Goal: Task Accomplishment & Management: Manage account settings

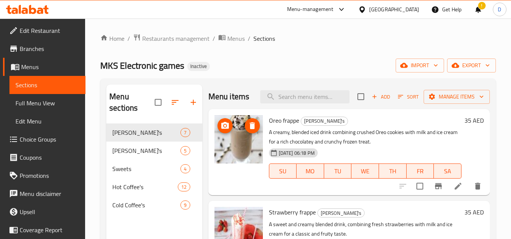
click at [234, 162] on img at bounding box center [238, 139] width 48 height 48
click at [275, 65] on div "MKS Electronic games Inactive import export" at bounding box center [298, 66] width 396 height 14
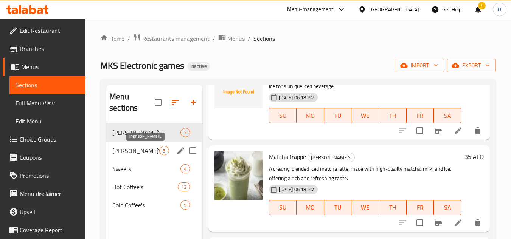
click at [139, 151] on span "Mojito's" at bounding box center [135, 150] width 47 height 9
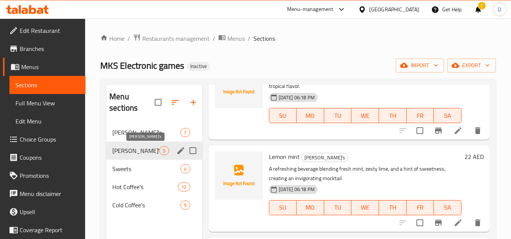
scroll to position [232, 0]
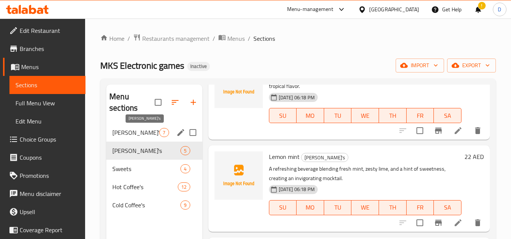
click at [145, 136] on span "Frappe's" at bounding box center [135, 132] width 47 height 9
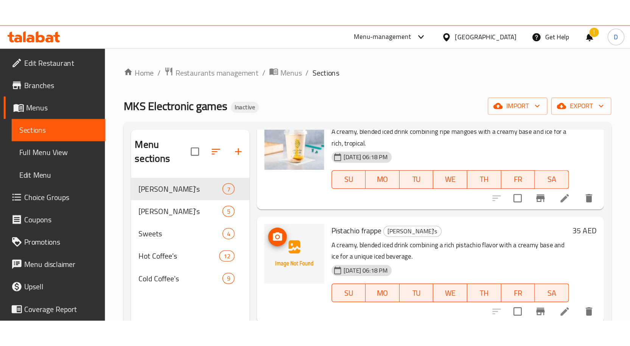
scroll to position [322, 0]
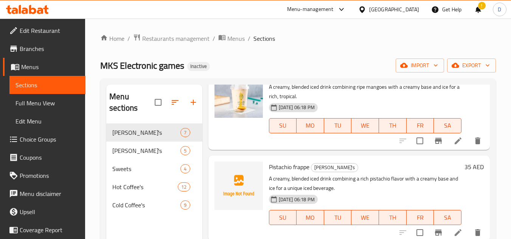
click at [279, 185] on div "Pistachio frappe Frappe's A creamy, blended iced drink combining a rich pistach…" at bounding box center [365, 199] width 199 height 80
click at [284, 173] on span "Pistachio frappe" at bounding box center [289, 166] width 40 height 11
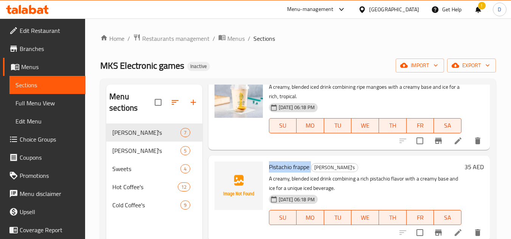
copy h6 "Pistachio frappe"
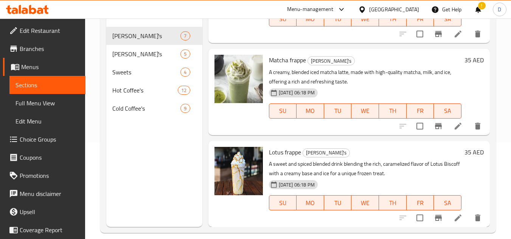
scroll to position [106, 0]
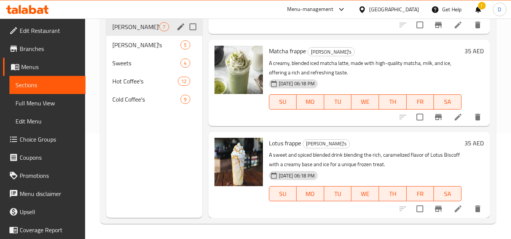
click at [138, 28] on span "Frappe's" at bounding box center [135, 26] width 47 height 9
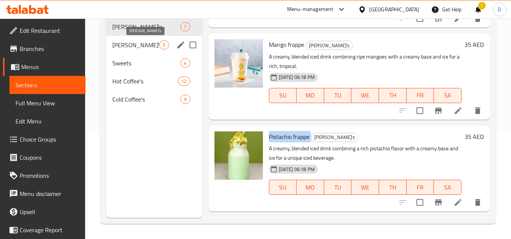
click at [127, 44] on span "Mojito's" at bounding box center [135, 44] width 47 height 9
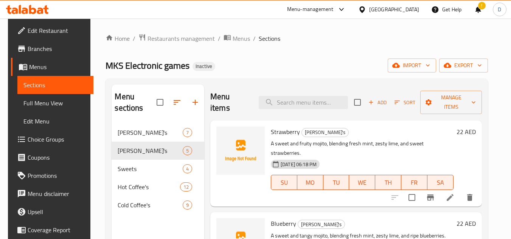
click at [289, 134] on span "Strawberry" at bounding box center [285, 131] width 29 height 11
copy h6 "Strawberry"
click at [284, 218] on span "Blueberry" at bounding box center [283, 223] width 25 height 11
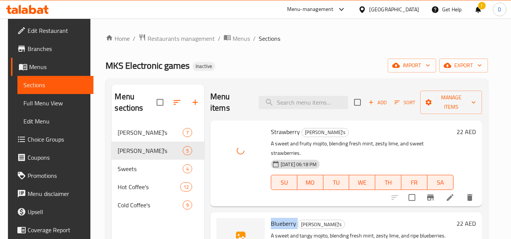
click at [284, 218] on span "Blueberry" at bounding box center [283, 223] width 25 height 11
copy h6 "Blueberry"
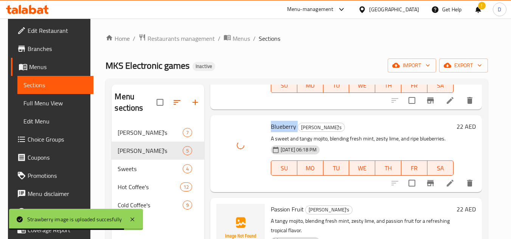
scroll to position [151, 0]
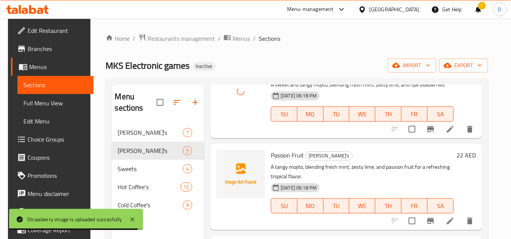
click at [282, 150] on span "Passion Fruit" at bounding box center [287, 155] width 33 height 11
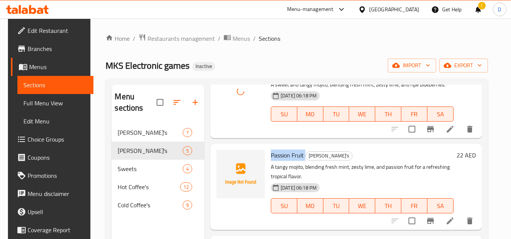
copy h6 "Passion Fruit"
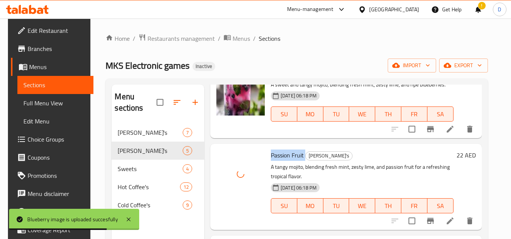
scroll to position [227, 0]
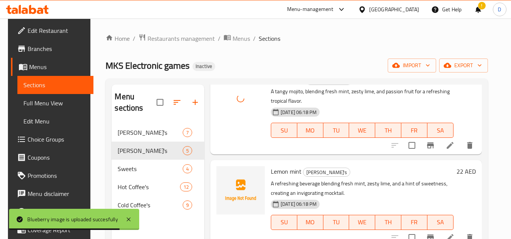
click at [284, 166] on span "Lemon mint" at bounding box center [286, 171] width 31 height 11
copy h6 "Lemon mint"
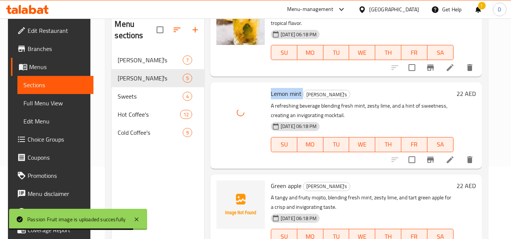
scroll to position [76, 0]
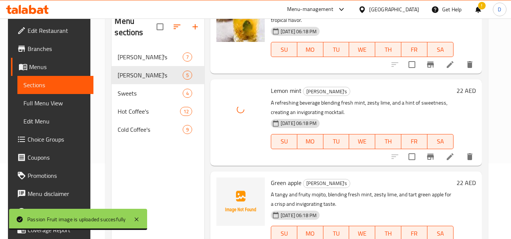
click at [282, 177] on span "Green apple" at bounding box center [286, 182] width 31 height 11
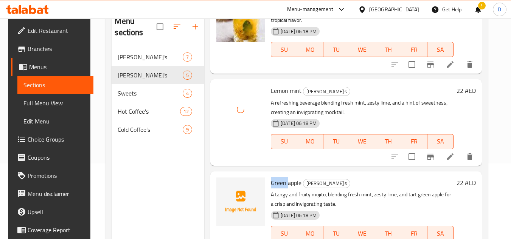
click at [282, 177] on span "Green apple" at bounding box center [286, 182] width 31 height 11
copy h6 "Green apple"
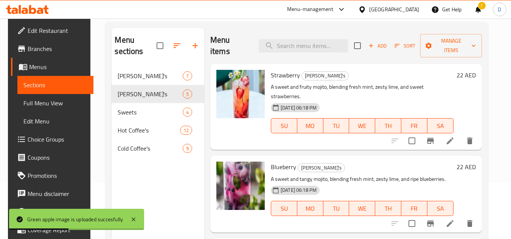
scroll to position [0, 0]
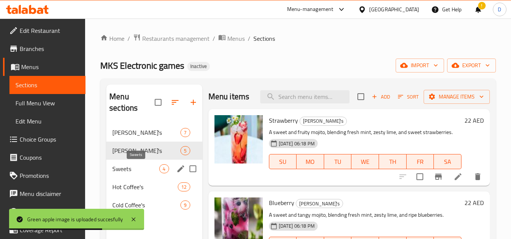
click at [145, 168] on span "Sweets" at bounding box center [135, 169] width 47 height 9
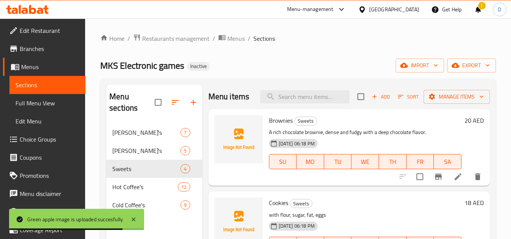
click at [274, 126] on span "Brownies" at bounding box center [281, 120] width 24 height 11
copy h6 "Brownies"
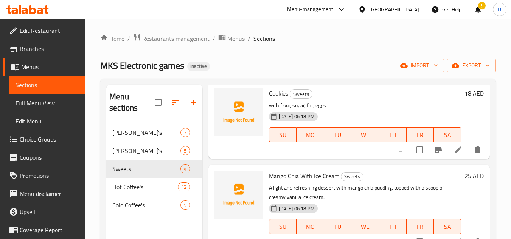
scroll to position [113, 0]
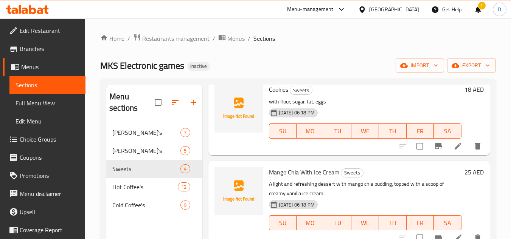
click at [279, 95] on span "Cookies" at bounding box center [278, 89] width 19 height 11
copy h6 "Cookies"
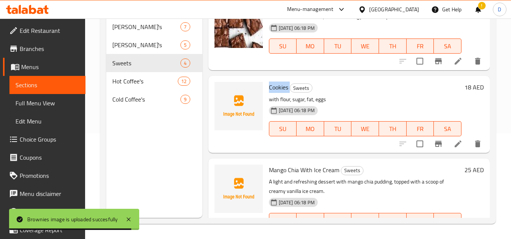
scroll to position [0, 0]
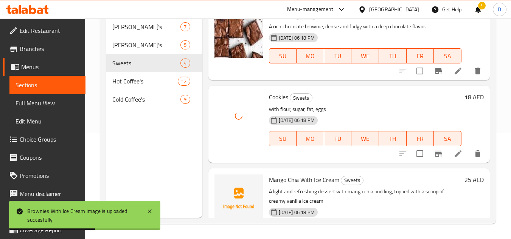
click at [280, 186] on span "Mango Chia With Ice Cream" at bounding box center [304, 179] width 70 height 11
copy span "Mango"
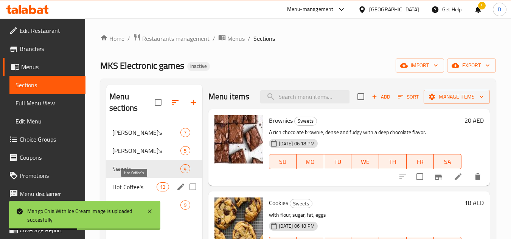
click at [146, 191] on span "Hot Coffee's" at bounding box center [134, 187] width 44 height 9
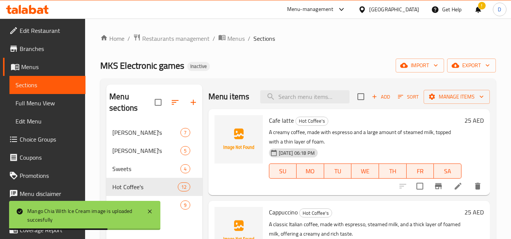
click at [287, 126] on span "Cafe latte" at bounding box center [281, 120] width 25 height 11
copy h6 "Cafe latte"
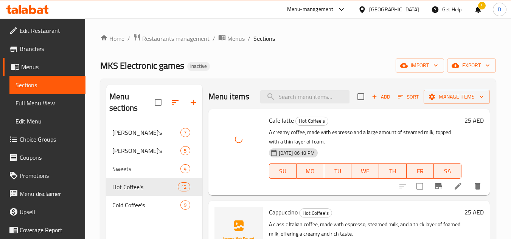
click at [283, 218] on span "Cappuccino" at bounding box center [283, 212] width 29 height 11
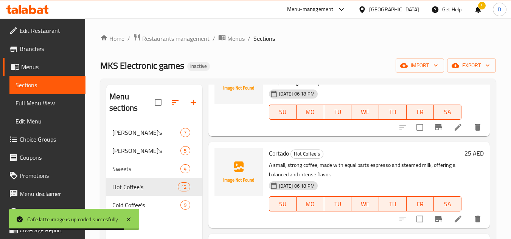
scroll to position [113, 0]
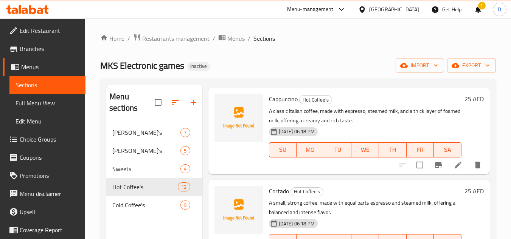
click at [281, 197] on span "Cortado" at bounding box center [279, 191] width 20 height 11
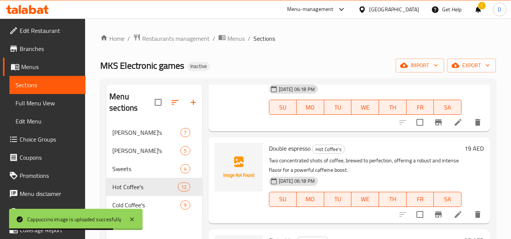
scroll to position [303, 0]
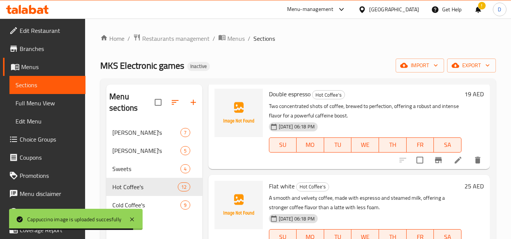
click at [278, 100] on span "Double espresso" at bounding box center [290, 93] width 42 height 11
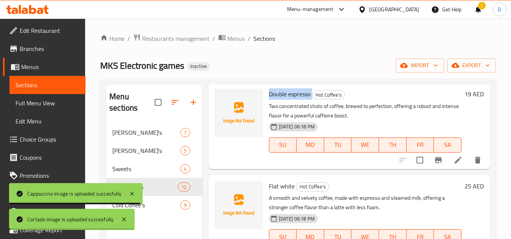
click at [278, 100] on span "Double espresso" at bounding box center [290, 93] width 42 height 11
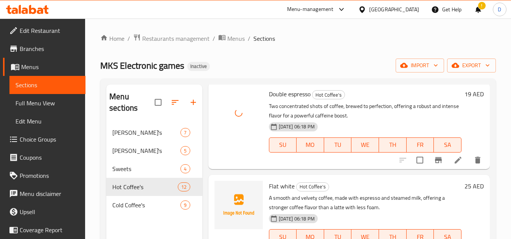
click at [282, 192] on span "Flat white" at bounding box center [282, 186] width 26 height 11
click at [281, 192] on span "Flat white" at bounding box center [282, 186] width 26 height 11
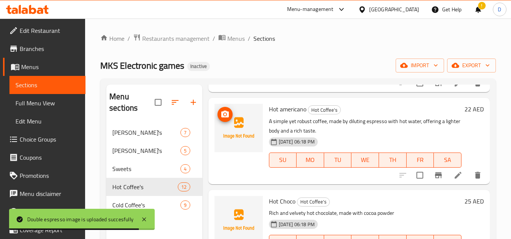
scroll to position [454, 0]
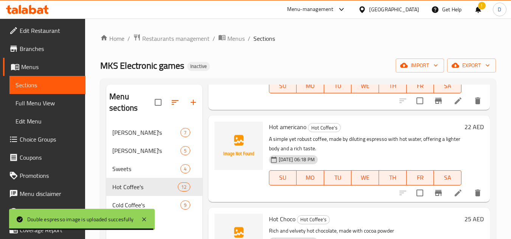
click at [283, 133] on span "Hot americano" at bounding box center [287, 126] width 37 height 11
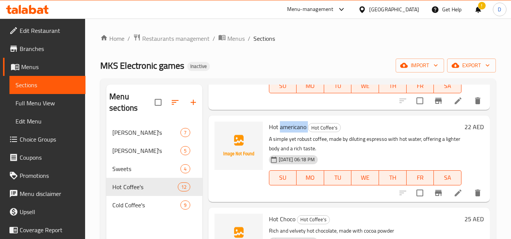
click at [283, 133] on span "Hot americano" at bounding box center [287, 126] width 37 height 11
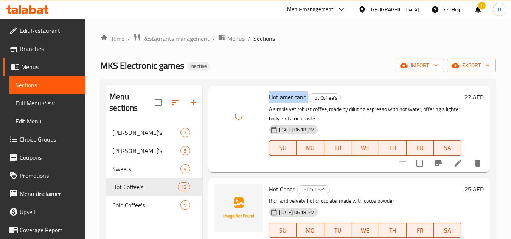
scroll to position [529, 0]
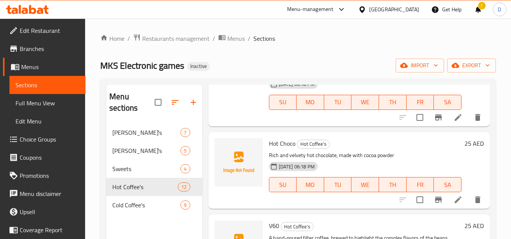
click at [284, 149] on span "Hot Choco" at bounding box center [282, 143] width 26 height 11
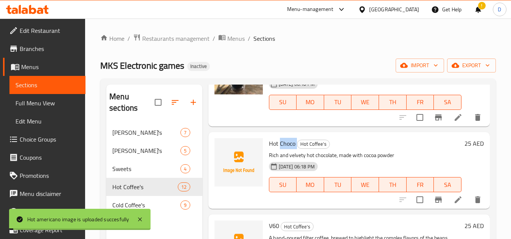
click at [284, 149] on span "Hot Choco" at bounding box center [282, 143] width 26 height 11
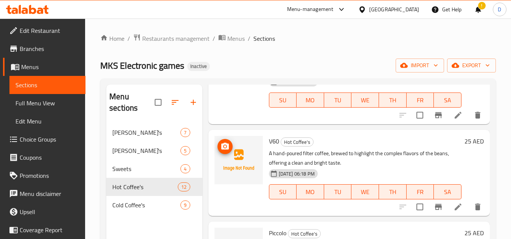
scroll to position [643, 0]
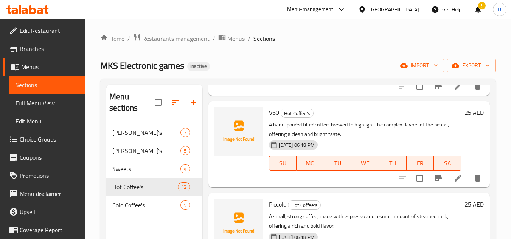
click at [276, 118] on span "V60" at bounding box center [274, 112] width 10 height 11
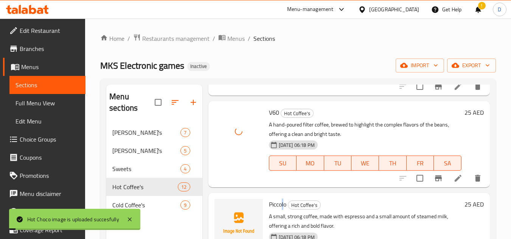
click at [283, 210] on div "Piccolo Hot Coffee's A small, strong coffee, made with espresso and a small amo…" at bounding box center [365, 236] width 199 height 80
click at [281, 210] on div "Piccolo Hot Coffee's A small, strong coffee, made with espresso and a small amo…" at bounding box center [365, 236] width 199 height 80
click at [280, 210] on span "Piccolo" at bounding box center [277, 204] width 17 height 11
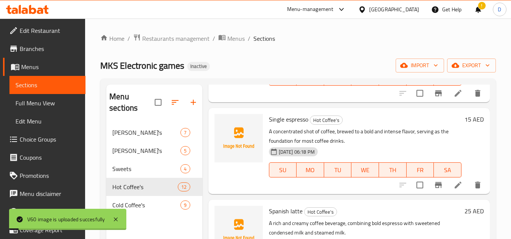
scroll to position [832, 0]
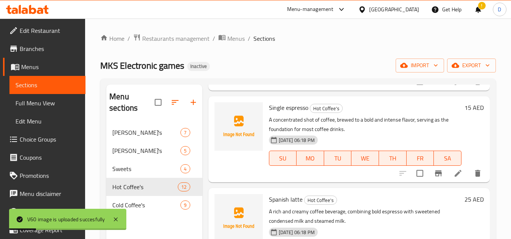
click at [300, 113] on span "Single espresso" at bounding box center [288, 107] width 39 height 11
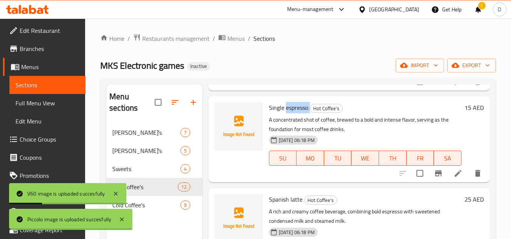
click at [300, 113] on span "Single espresso" at bounding box center [288, 107] width 39 height 11
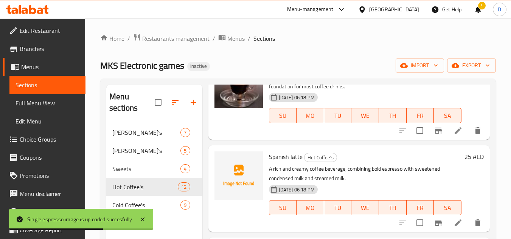
scroll to position [886, 0]
click at [282, 158] on span "Spanish latte" at bounding box center [286, 156] width 34 height 11
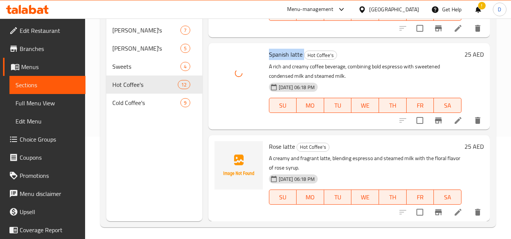
scroll to position [106, 0]
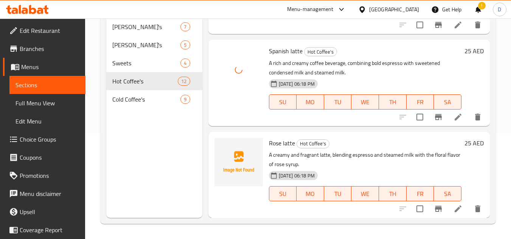
click at [293, 143] on span "Rose latte" at bounding box center [282, 143] width 26 height 11
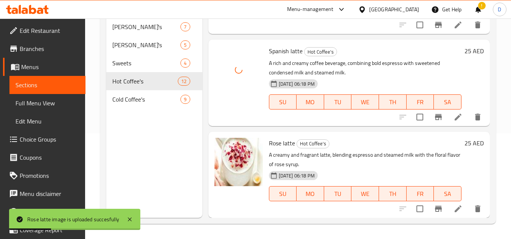
click at [180, 186] on div "Menu sections Frappe's 7 Mojito's 5 Sweets 4 Hot Coffee's 12 Cold Coffee's 9" at bounding box center [154, 98] width 96 height 239
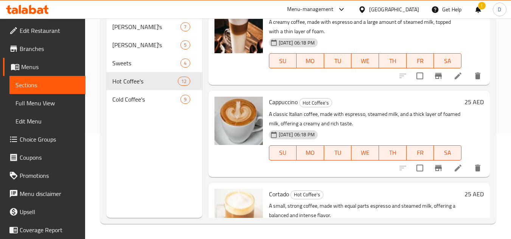
scroll to position [0, 0]
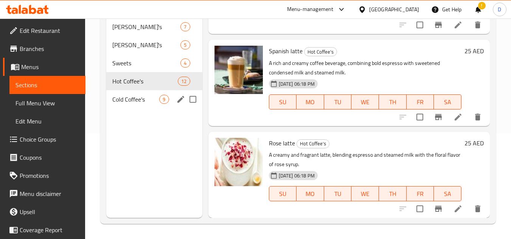
click at [131, 100] on span "Cold Coffee's" at bounding box center [135, 99] width 47 height 9
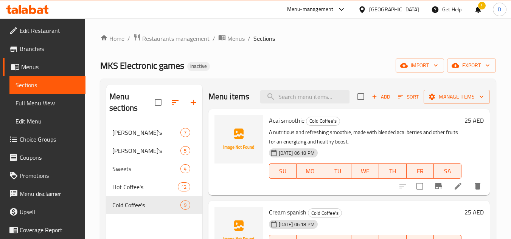
click at [288, 126] on span "Acai smoothie" at bounding box center [287, 120] width 36 height 11
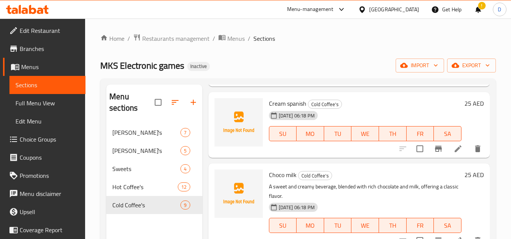
scroll to position [113, 0]
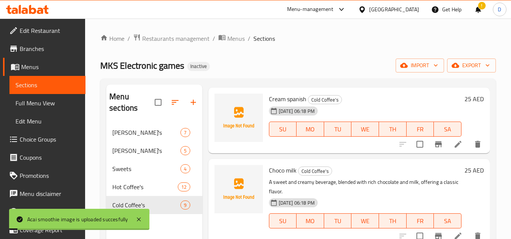
click at [297, 105] on span "Cream spanish" at bounding box center [287, 98] width 37 height 11
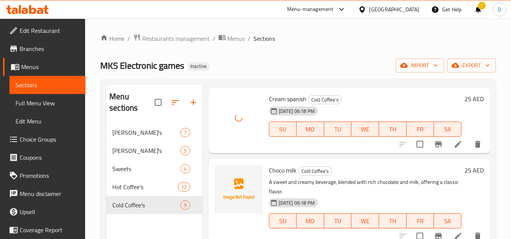
click at [290, 176] on span "Choco milk" at bounding box center [283, 170] width 28 height 11
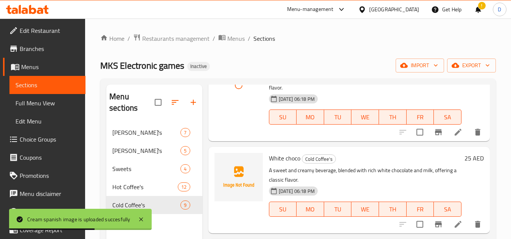
scroll to position [227, 0]
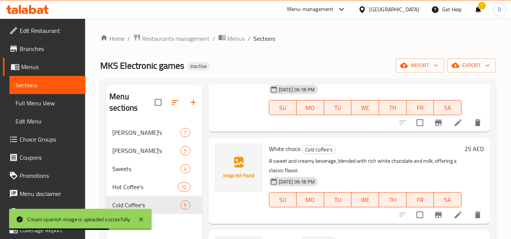
click at [287, 155] on span "White choco" at bounding box center [284, 148] width 31 height 11
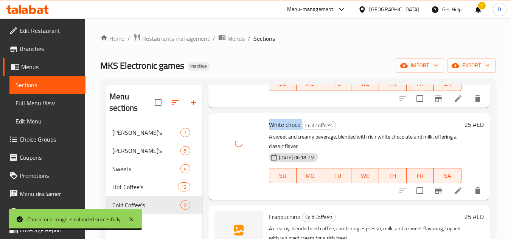
scroll to position [265, 0]
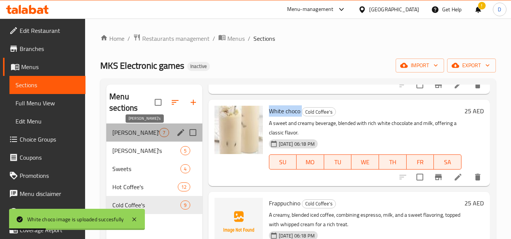
click at [136, 130] on span "Frappe's" at bounding box center [135, 132] width 47 height 9
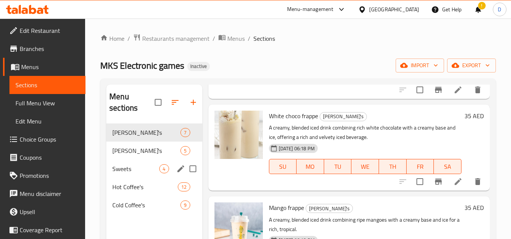
scroll to position [189, 0]
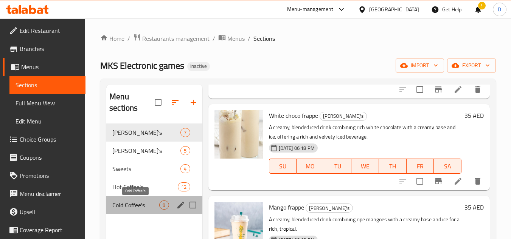
click at [124, 210] on span "Cold Coffee's" at bounding box center [135, 205] width 47 height 9
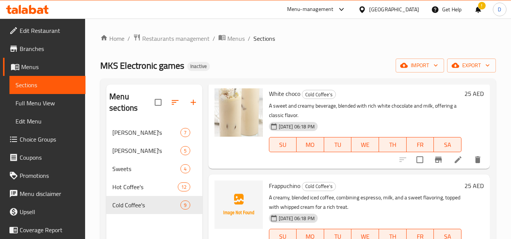
scroll to position [303, 0]
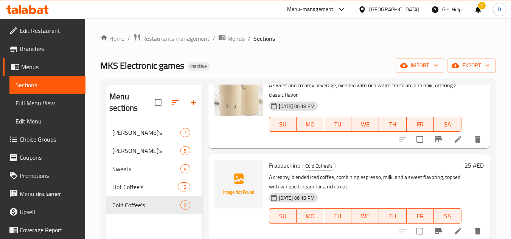
click at [290, 171] on span "Frappuchino" at bounding box center [284, 165] width 31 height 11
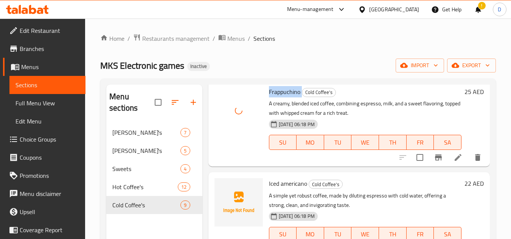
scroll to position [416, 0]
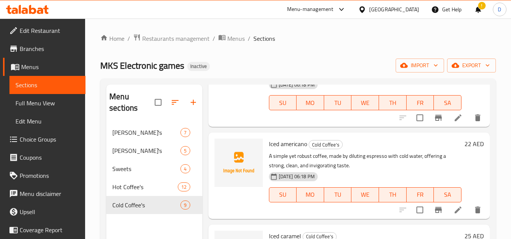
click at [284, 150] on span "Iced americano" at bounding box center [288, 143] width 38 height 11
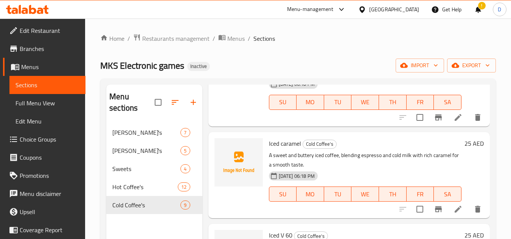
scroll to position [529, 0]
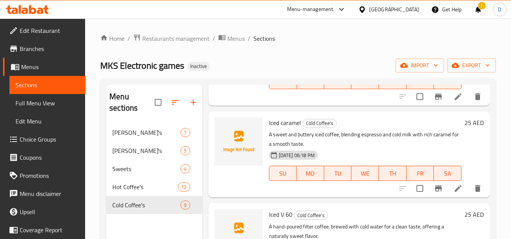
click at [294, 129] on span "Iced caramel" at bounding box center [285, 122] width 32 height 11
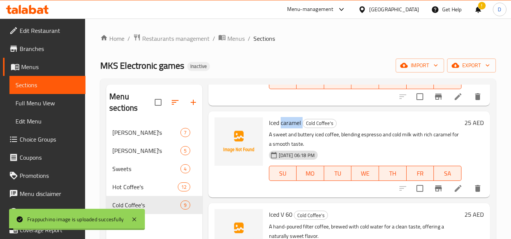
click at [294, 129] on span "Iced caramel" at bounding box center [285, 122] width 32 height 11
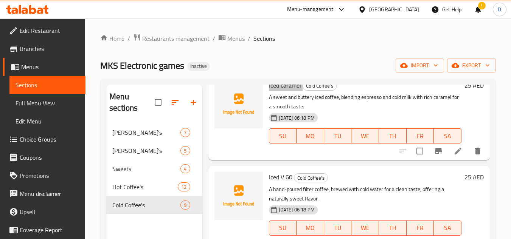
scroll to position [567, 0]
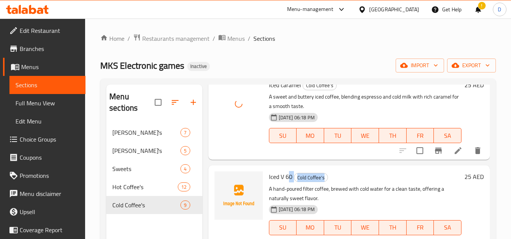
drag, startPoint x: 289, startPoint y: 189, endPoint x: 270, endPoint y: 195, distance: 20.6
click at [270, 195] on div "Iced V 60 Cold Coffee's A hand-poured filter coffee, brewed with cold water for…" at bounding box center [365, 209] width 199 height 80
click at [276, 183] on span "Iced V 60" at bounding box center [280, 176] width 23 height 11
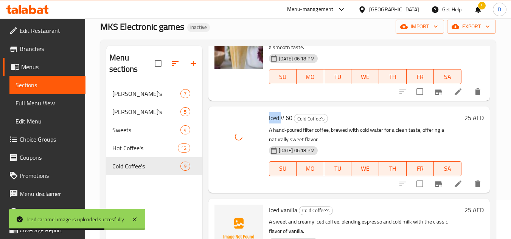
scroll to position [106, 0]
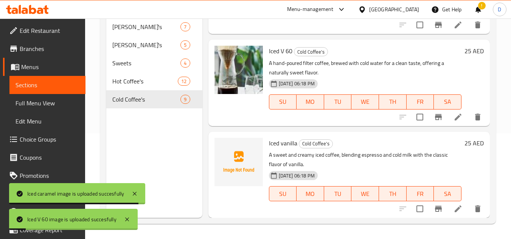
click at [289, 147] on span "Iced vanilla" at bounding box center [283, 143] width 28 height 11
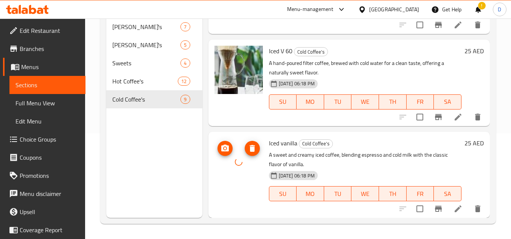
click at [245, 179] on div at bounding box center [238, 162] width 48 height 48
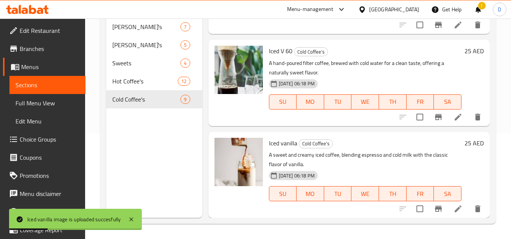
click at [41, 104] on span "Full Menu View" at bounding box center [48, 103] width 64 height 9
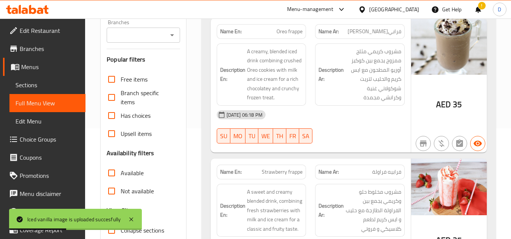
scroll to position [182, 0]
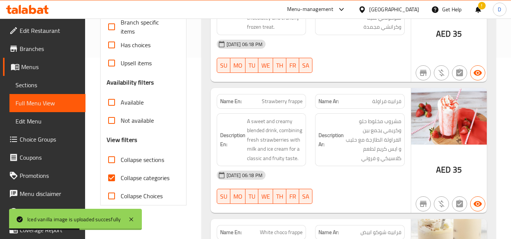
click at [124, 180] on span "Collapse categories" at bounding box center [145, 178] width 49 height 9
click at [121, 180] on input "Collapse categories" at bounding box center [111, 178] width 18 height 18
checkbox input "false"
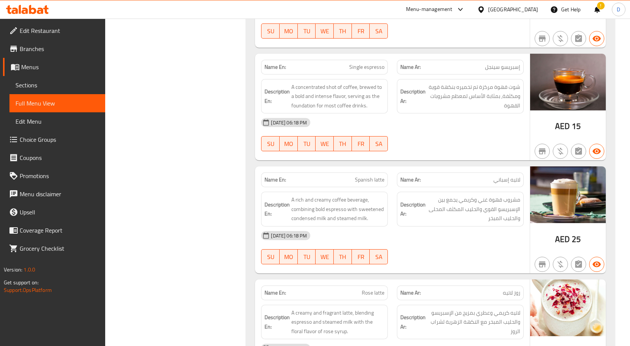
scroll to position [3056, 0]
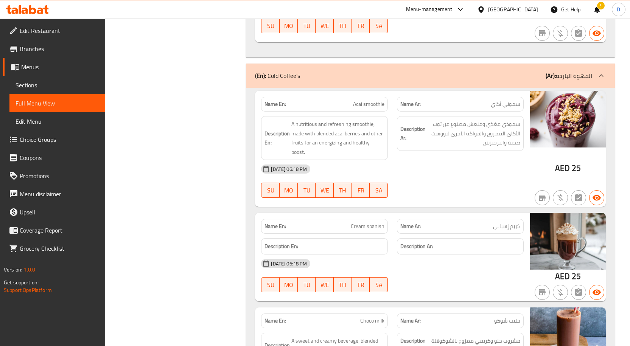
click at [448, 239] on div "09-09-2025 06:18 PM SU MO TU WE TH FR SA" at bounding box center [392, 276] width 272 height 42
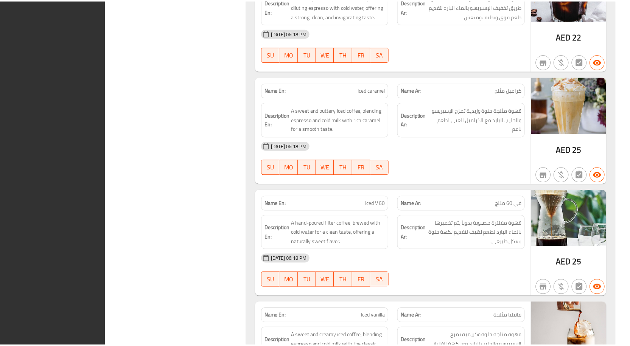
scroll to position [4144, 0]
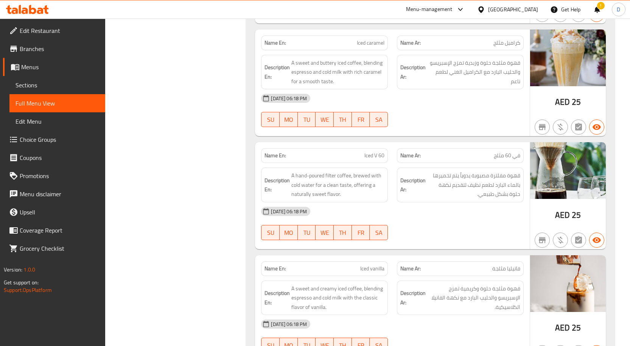
click at [497, 9] on div "United Arab Emirates" at bounding box center [513, 9] width 50 height 8
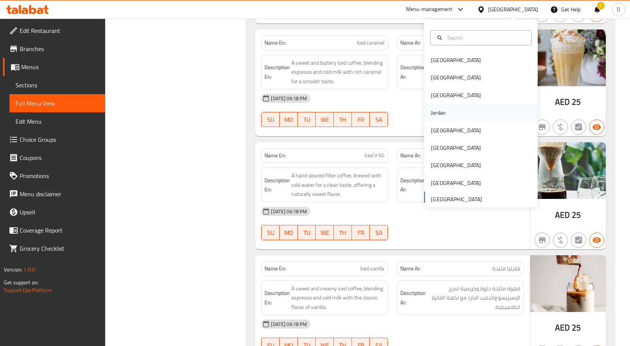
click at [442, 114] on div "Jordan" at bounding box center [438, 112] width 27 height 17
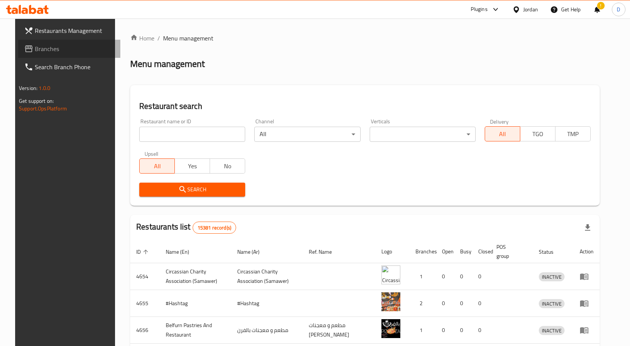
click at [35, 50] on span "Branches" at bounding box center [74, 48] width 79 height 9
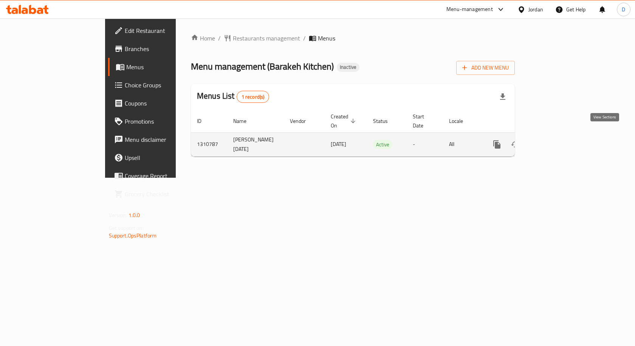
click at [556, 140] on icon "enhanced table" at bounding box center [551, 144] width 9 height 9
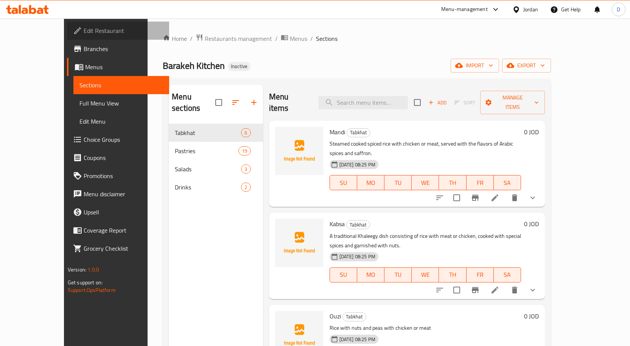
click at [84, 30] on span "Edit Restaurant" at bounding box center [123, 30] width 79 height 9
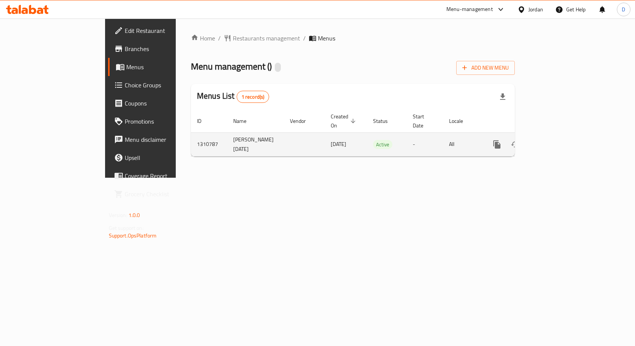
click at [556, 140] on icon "enhanced table" at bounding box center [551, 144] width 9 height 9
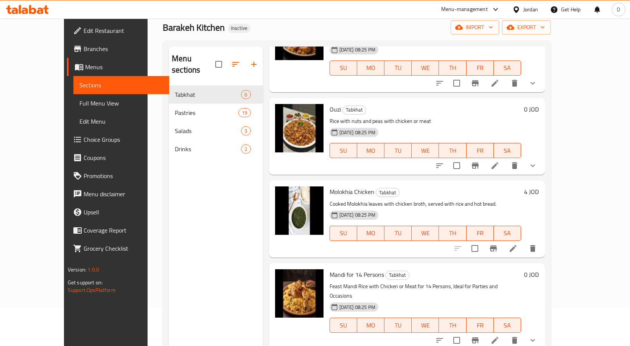
scroll to position [30, 0]
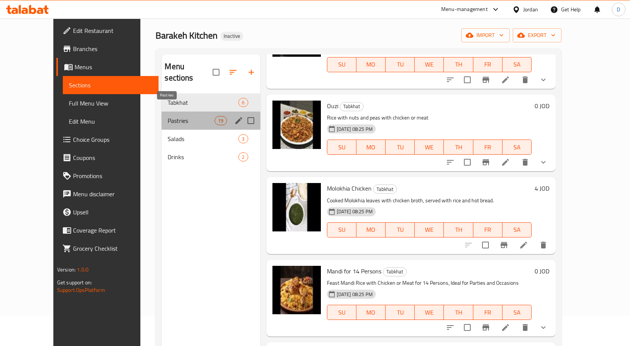
click at [168, 116] on span "Pastries" at bounding box center [191, 120] width 47 height 9
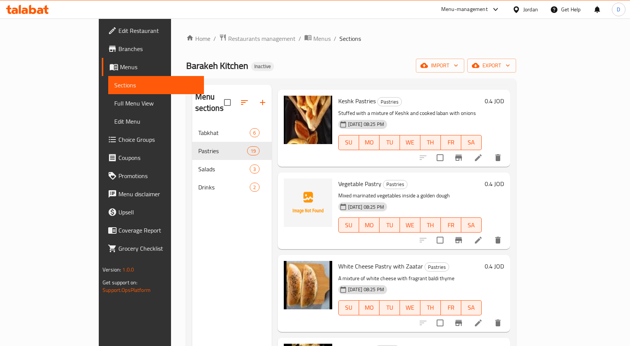
scroll to position [605, 0]
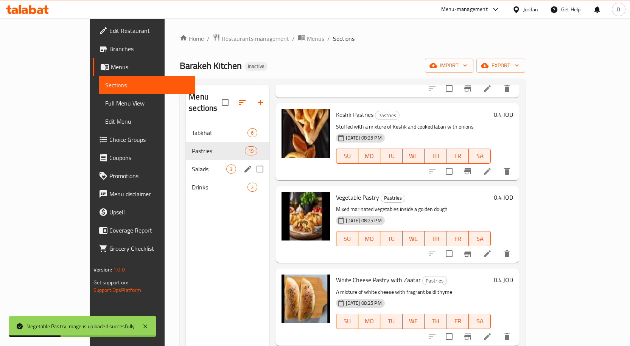
click at [192, 165] on span "Salads" at bounding box center [209, 169] width 34 height 9
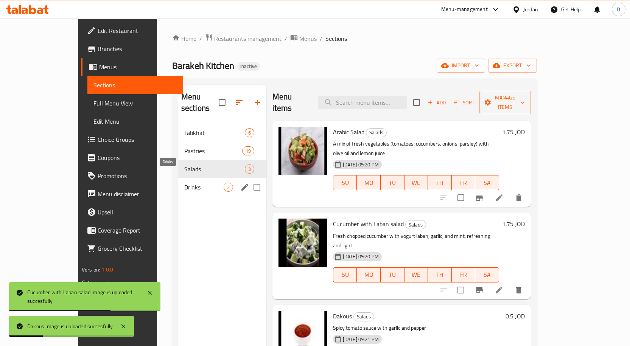
click at [184, 183] on span "Drinks" at bounding box center [203, 187] width 39 height 9
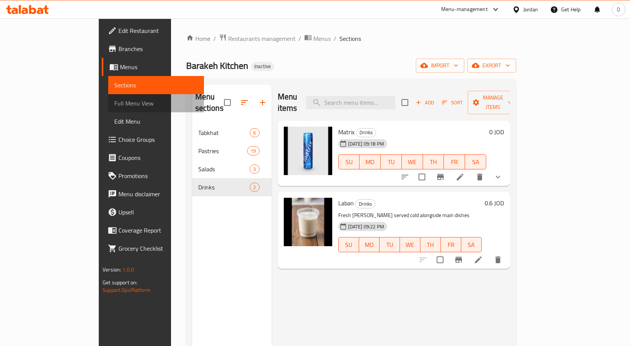
click at [108, 97] on link "Full Menu View" at bounding box center [156, 103] width 96 height 18
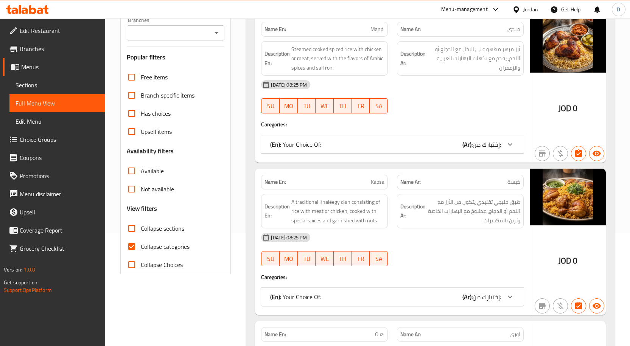
scroll to position [113, 0]
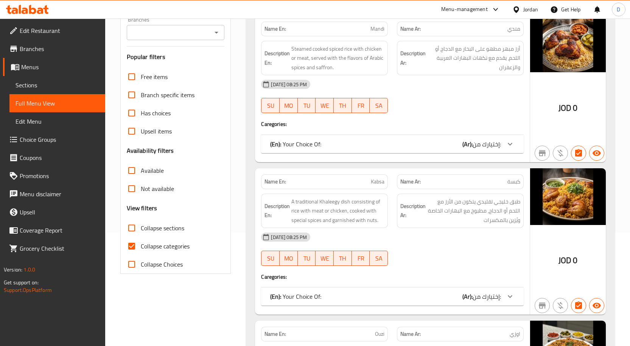
click at [132, 244] on input "Collapse categories" at bounding box center [132, 246] width 18 height 18
checkbox input "false"
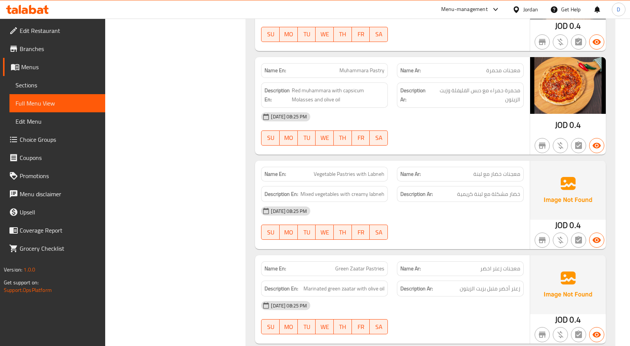
scroll to position [2647, 0]
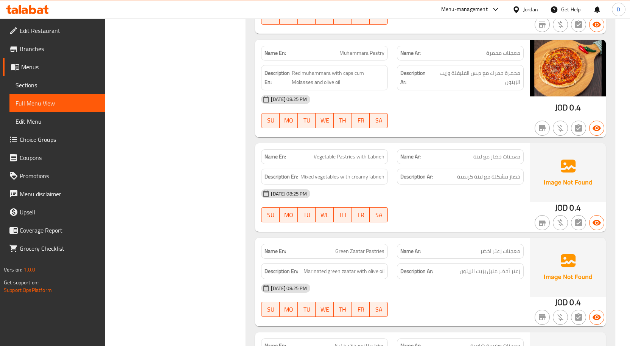
click at [29, 81] on span "Sections" at bounding box center [58, 85] width 84 height 9
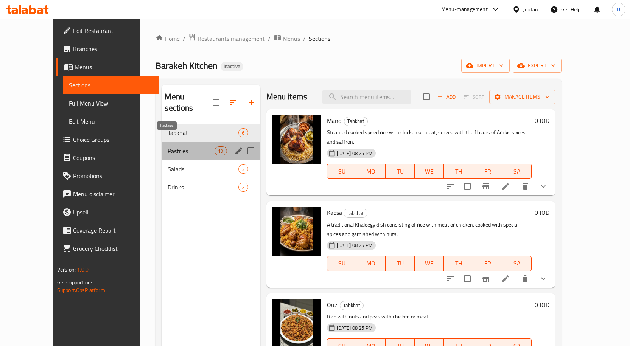
click at [168, 146] on span "Pastries" at bounding box center [191, 150] width 47 height 9
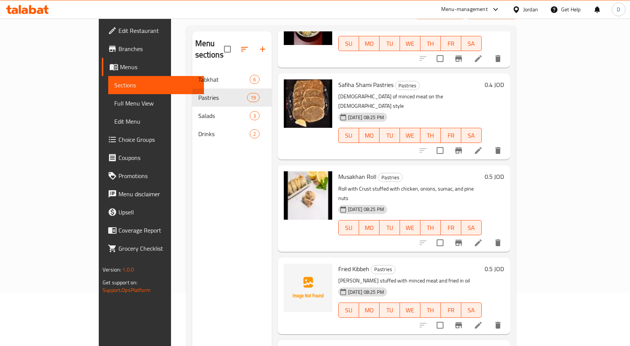
scroll to position [106, 0]
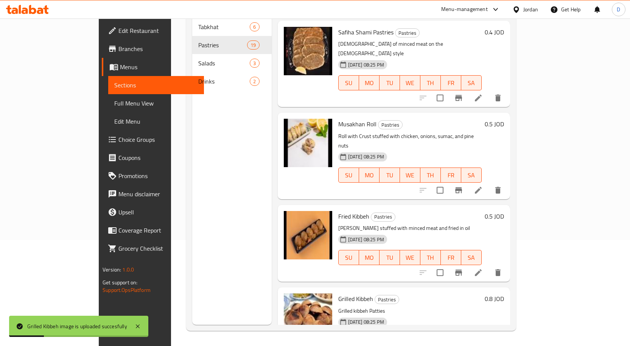
click at [192, 248] on div "Menu sections Tabkhat 6 Pastries 19 Salads 3 Drinks 2" at bounding box center [231, 152] width 79 height 346
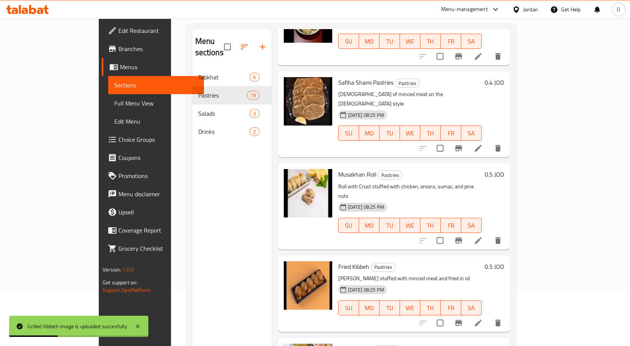
scroll to position [0, 0]
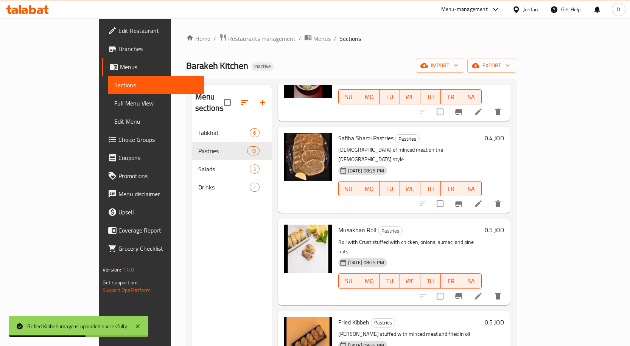
click at [108, 109] on link "Full Menu View" at bounding box center [156, 103] width 96 height 18
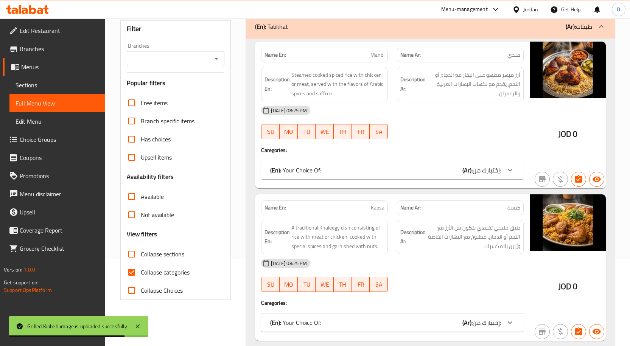
scroll to position [113, 0]
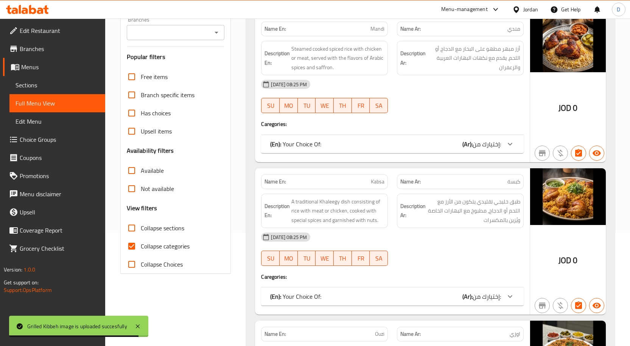
click at [158, 247] on span "Collapse categories" at bounding box center [165, 246] width 49 height 9
click at [141, 247] on input "Collapse categories" at bounding box center [132, 246] width 18 height 18
checkbox input "false"
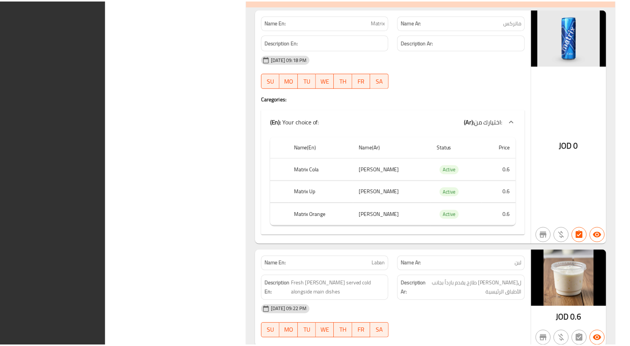
scroll to position [3803, 0]
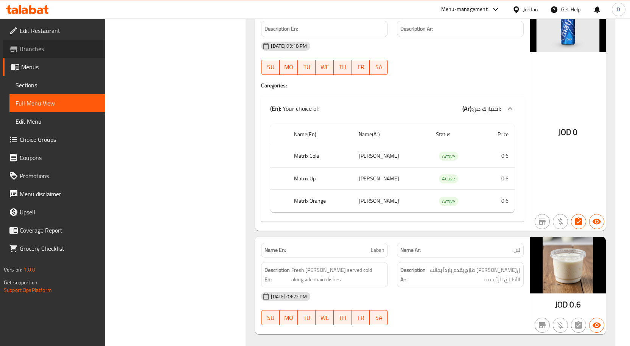
click at [40, 49] on span "Branches" at bounding box center [59, 48] width 79 height 9
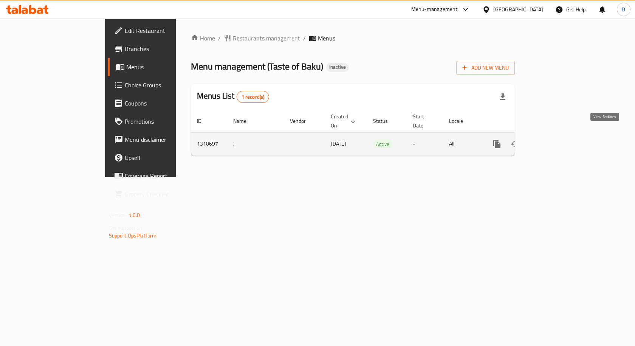
click at [556, 140] on icon "enhanced table" at bounding box center [551, 144] width 9 height 9
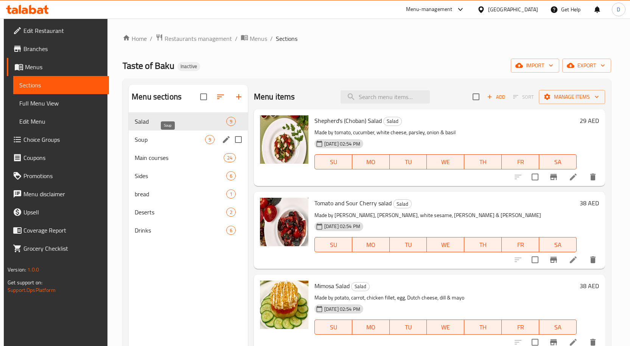
click at [179, 141] on span "Soup" at bounding box center [170, 139] width 70 height 9
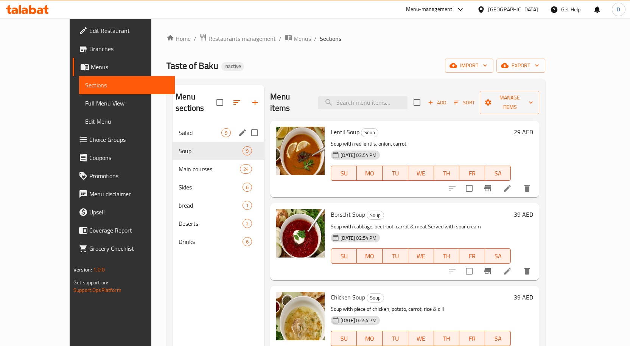
click at [186, 128] on span "Salad" at bounding box center [200, 132] width 43 height 9
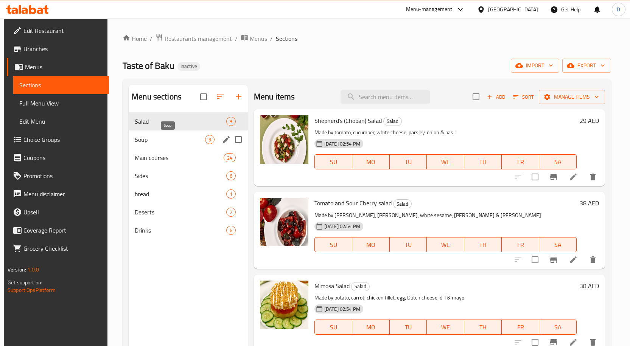
click at [198, 142] on span "Soup" at bounding box center [170, 139] width 70 height 9
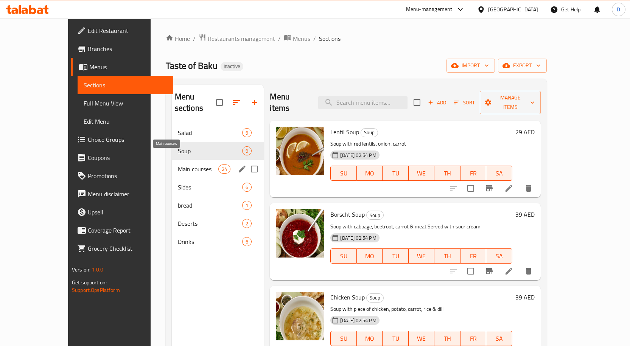
click at [194, 165] on span "Main courses" at bounding box center [198, 169] width 40 height 9
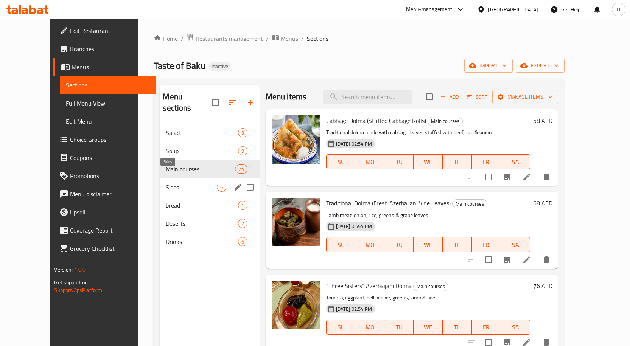
click at [191, 183] on span "Sides" at bounding box center [191, 187] width 51 height 9
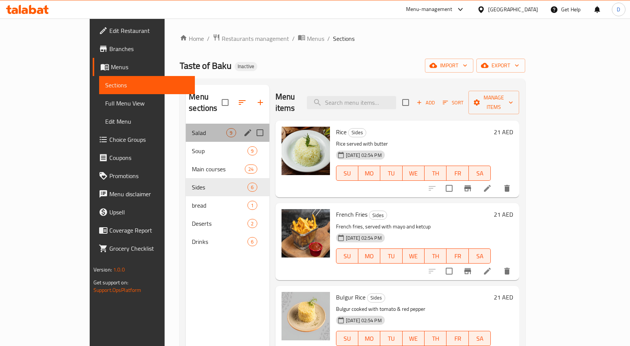
click at [186, 127] on div "Salad 9" at bounding box center [227, 133] width 83 height 18
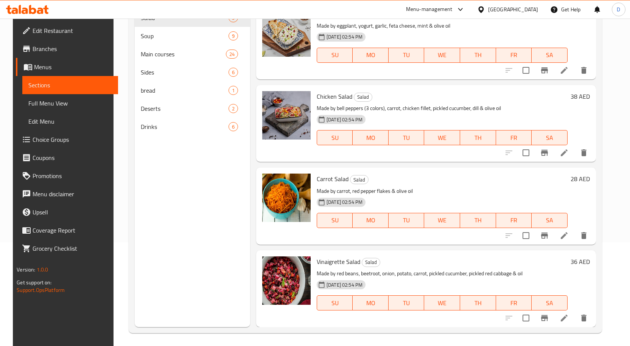
scroll to position [30, 0]
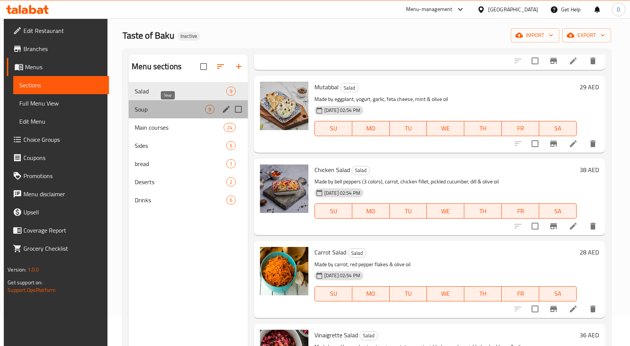
click at [177, 108] on span "Soup" at bounding box center [170, 109] width 70 height 9
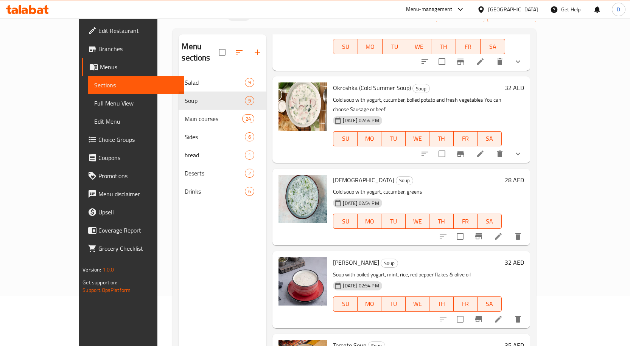
scroll to position [106, 0]
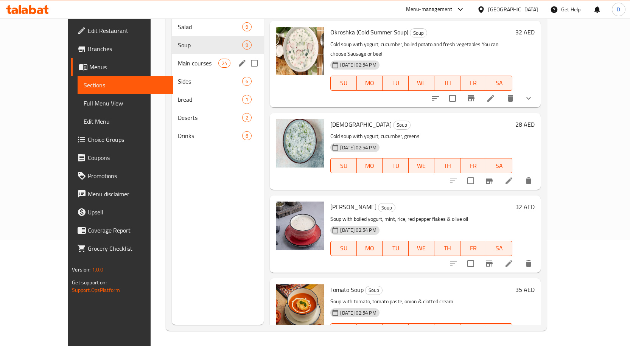
click at [178, 59] on span "Main courses" at bounding box center [198, 63] width 40 height 9
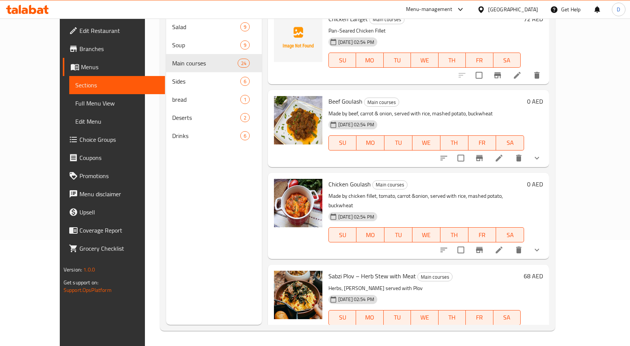
scroll to position [340, 0]
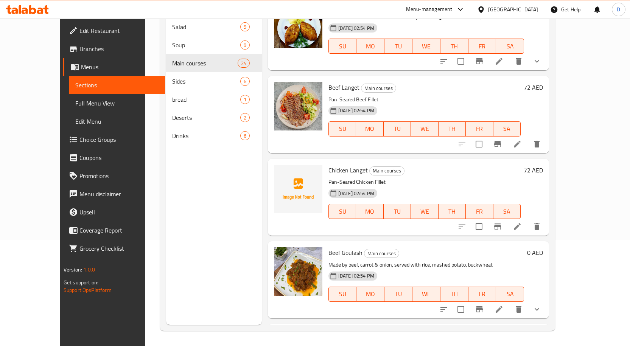
click at [328, 169] on span "Chicken Langet" at bounding box center [347, 170] width 39 height 11
copy h6 "Chicken Langet"
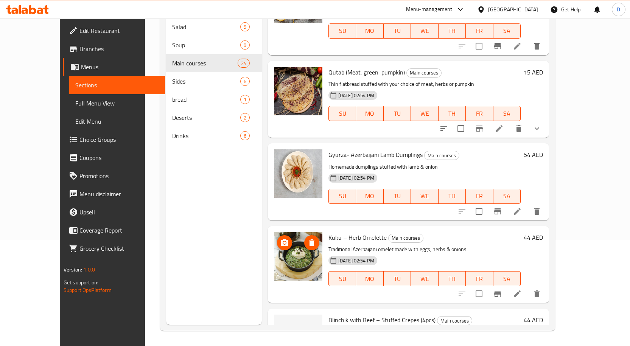
scroll to position [1399, 0]
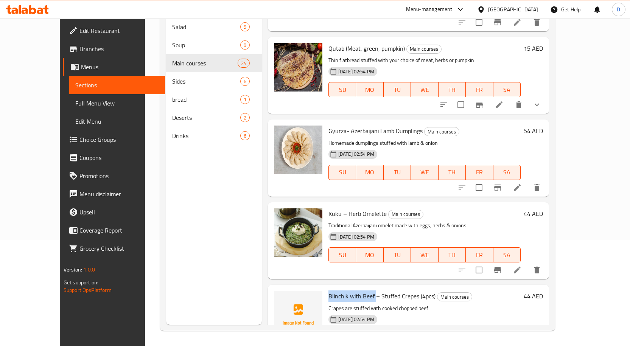
drag, startPoint x: 360, startPoint y: 277, endPoint x: 312, endPoint y: 273, distance: 47.8
click at [325, 288] on div "Blinchik with Beef – Stuffed Crepes (4pcs) Main courses Crapes are stuffed with…" at bounding box center [424, 323] width 198 height 71
copy span "Blinchik with Beef"
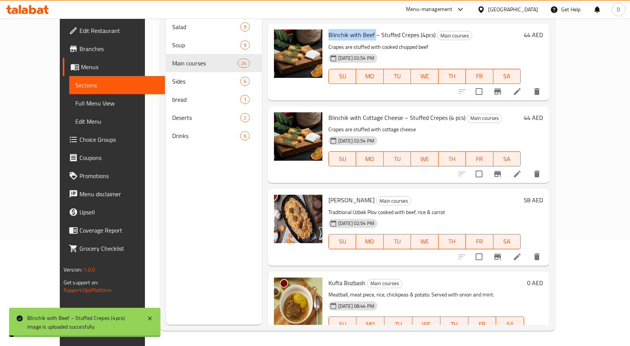
scroll to position [1665, 0]
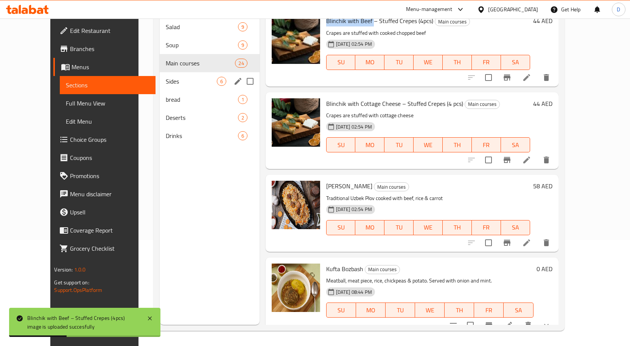
click at [166, 77] on span "Sides" at bounding box center [191, 81] width 51 height 9
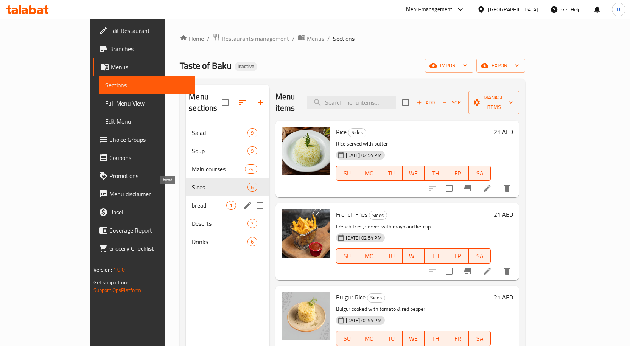
click at [192, 201] on span "bread" at bounding box center [209, 205] width 34 height 9
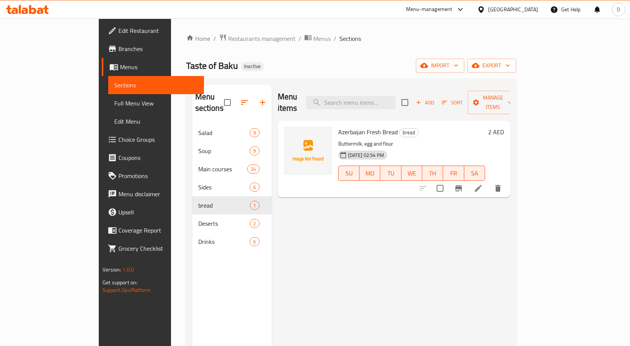
click at [338, 126] on span "Azerbaijan Fresh Bread" at bounding box center [367, 131] width 59 height 11
copy span "Azerbaijan"
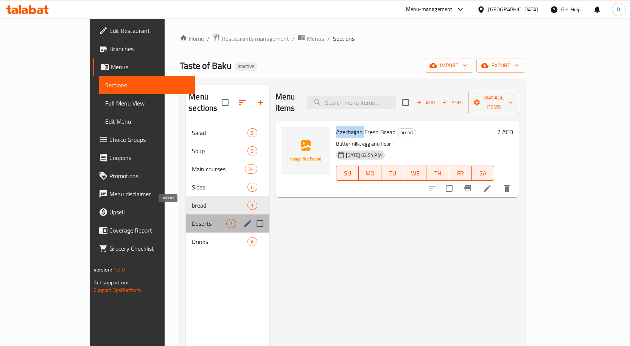
click at [192, 219] on span "Deserts" at bounding box center [209, 223] width 34 height 9
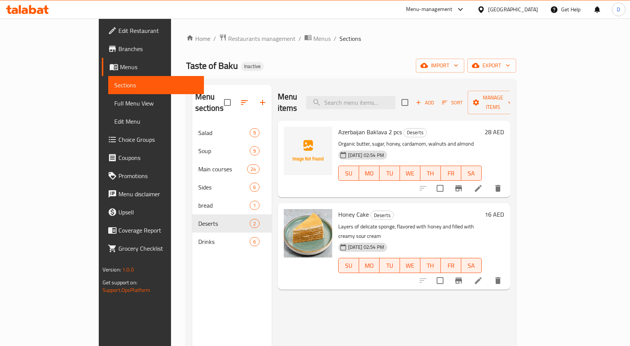
click at [338, 126] on span "Azerbaijan Baklava 2 pcs" at bounding box center [370, 131] width 64 height 11
copy span "Azerbaijan"
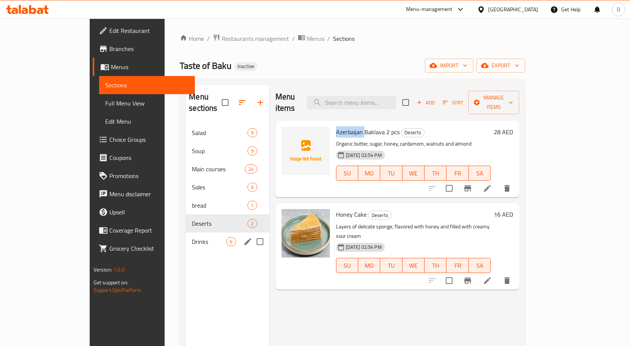
click at [192, 237] on span "Drinks" at bounding box center [209, 241] width 34 height 9
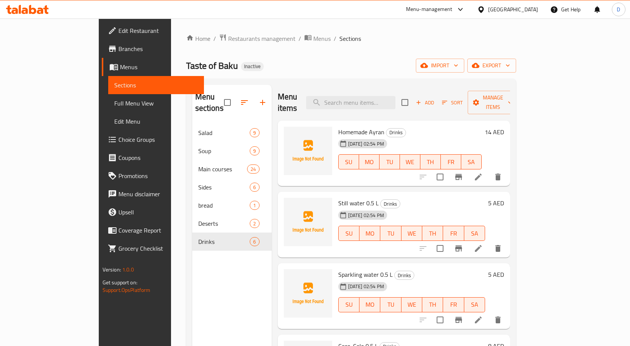
click at [338, 126] on span "Homemade Ayran" at bounding box center [361, 131] width 46 height 11
copy span "Homemade"
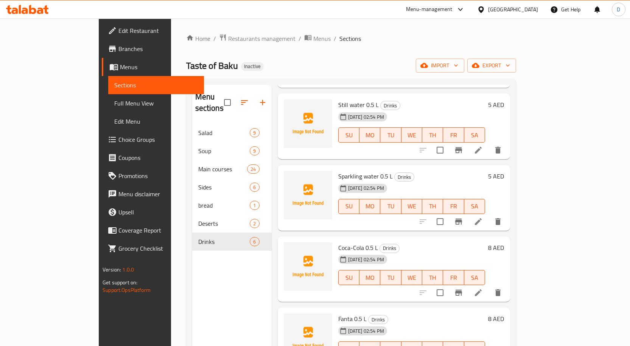
scroll to position [101, 0]
